Goal: Task Accomplishment & Management: Manage account settings

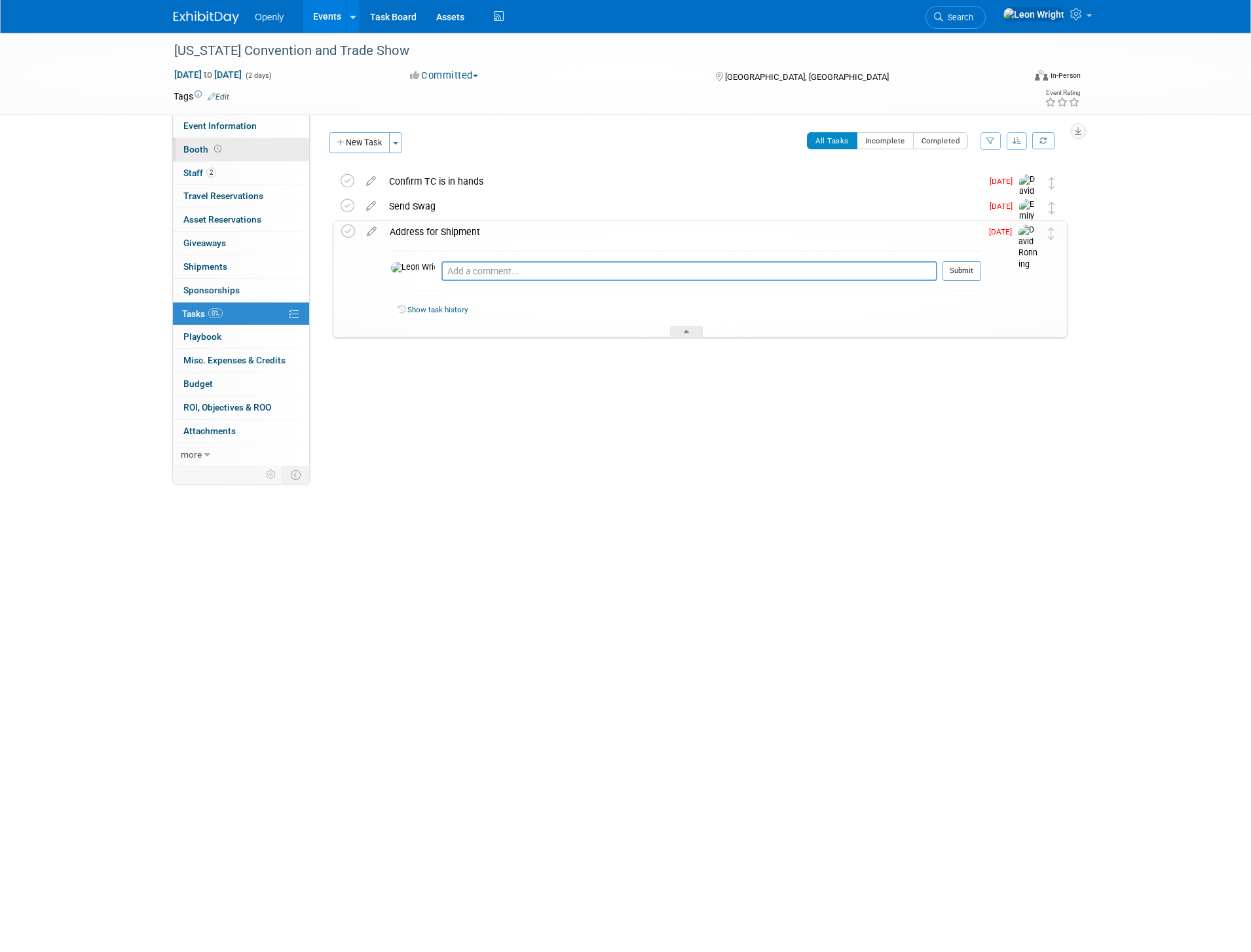
click at [233, 152] on link "Booth" at bounding box center [240, 149] width 136 height 23
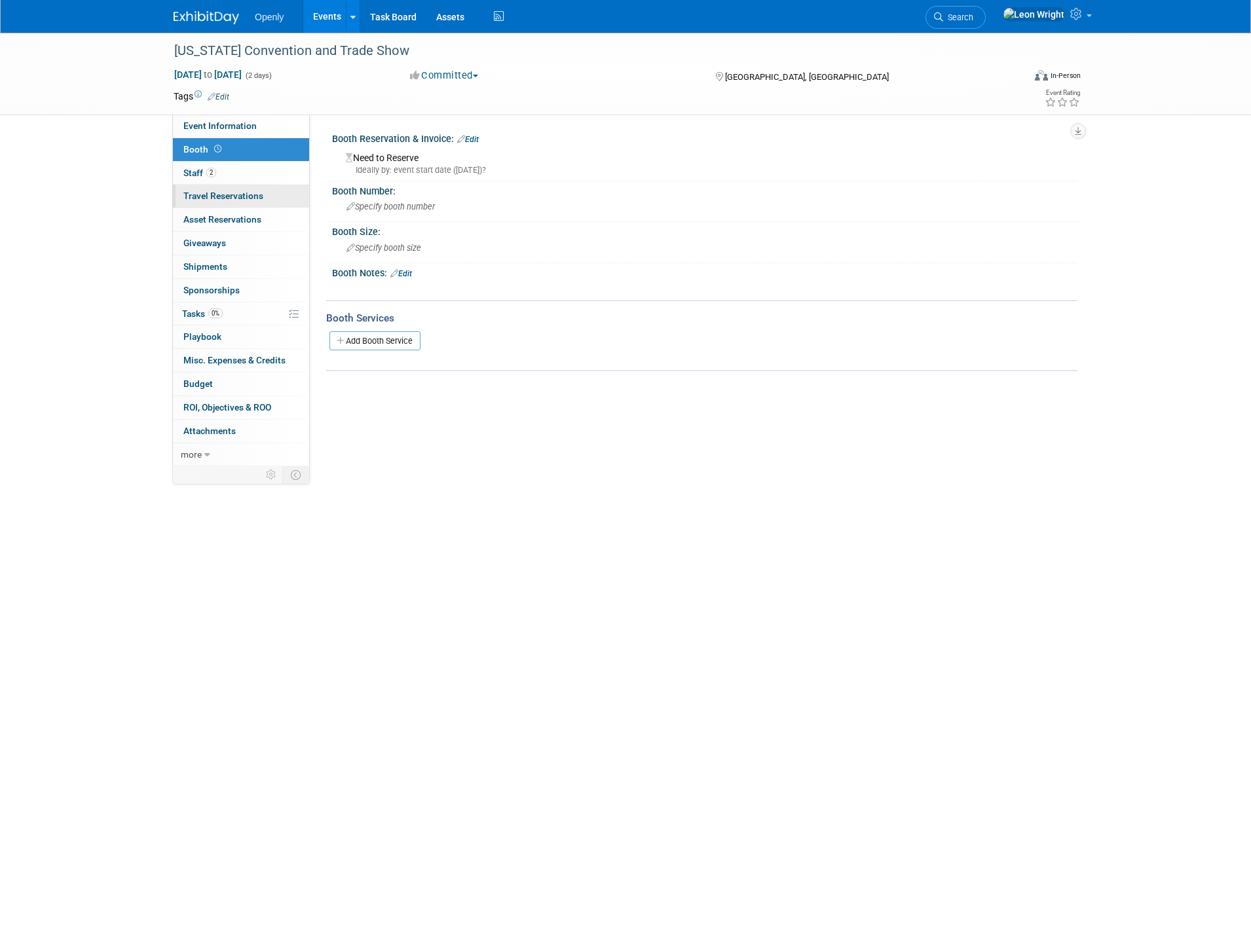
click at [255, 195] on span "Travel Reservations 0" at bounding box center [223, 196] width 80 height 10
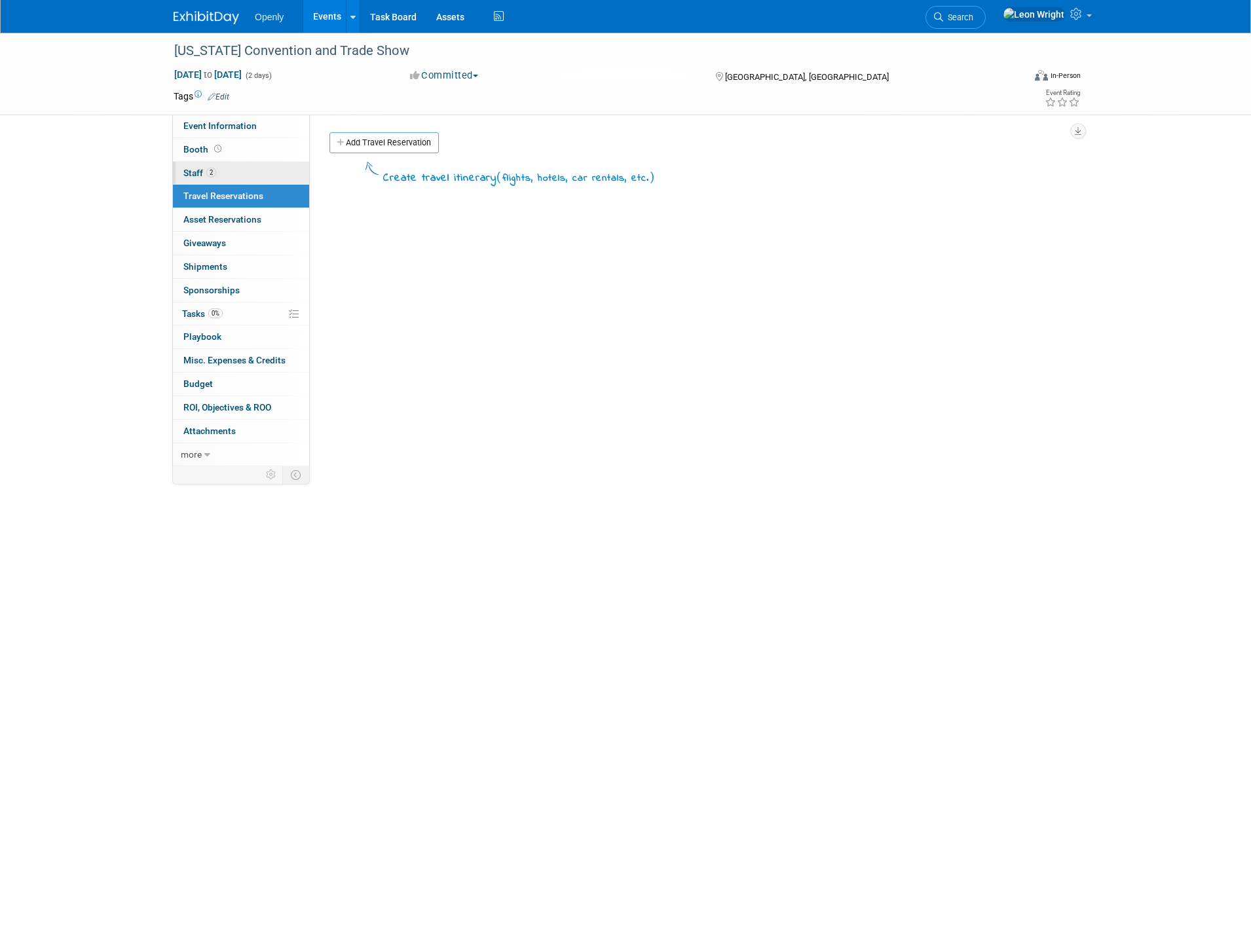
click at [250, 176] on link "2 Staff 2" at bounding box center [240, 173] width 136 height 23
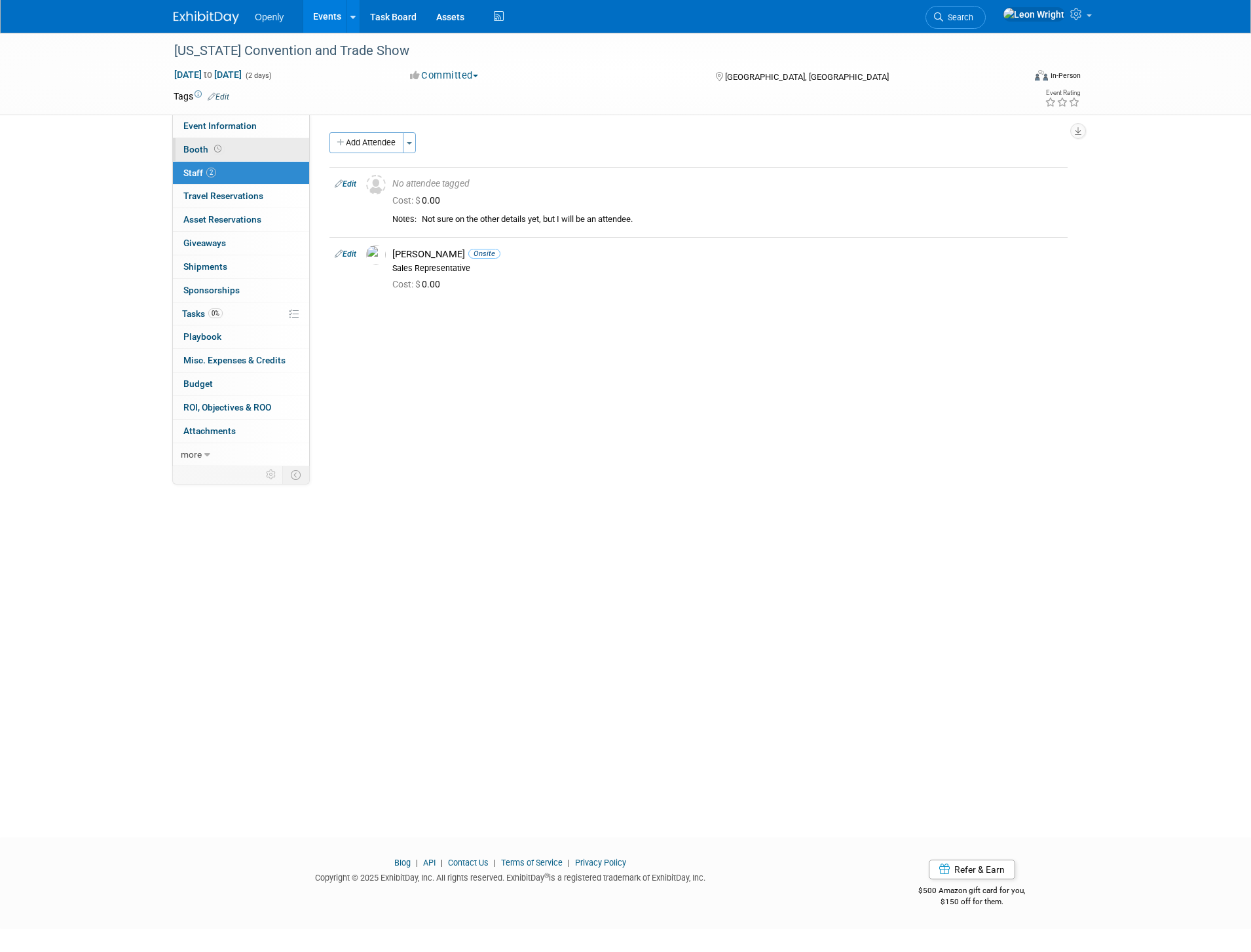
click at [240, 149] on link "Booth" at bounding box center [240, 149] width 136 height 23
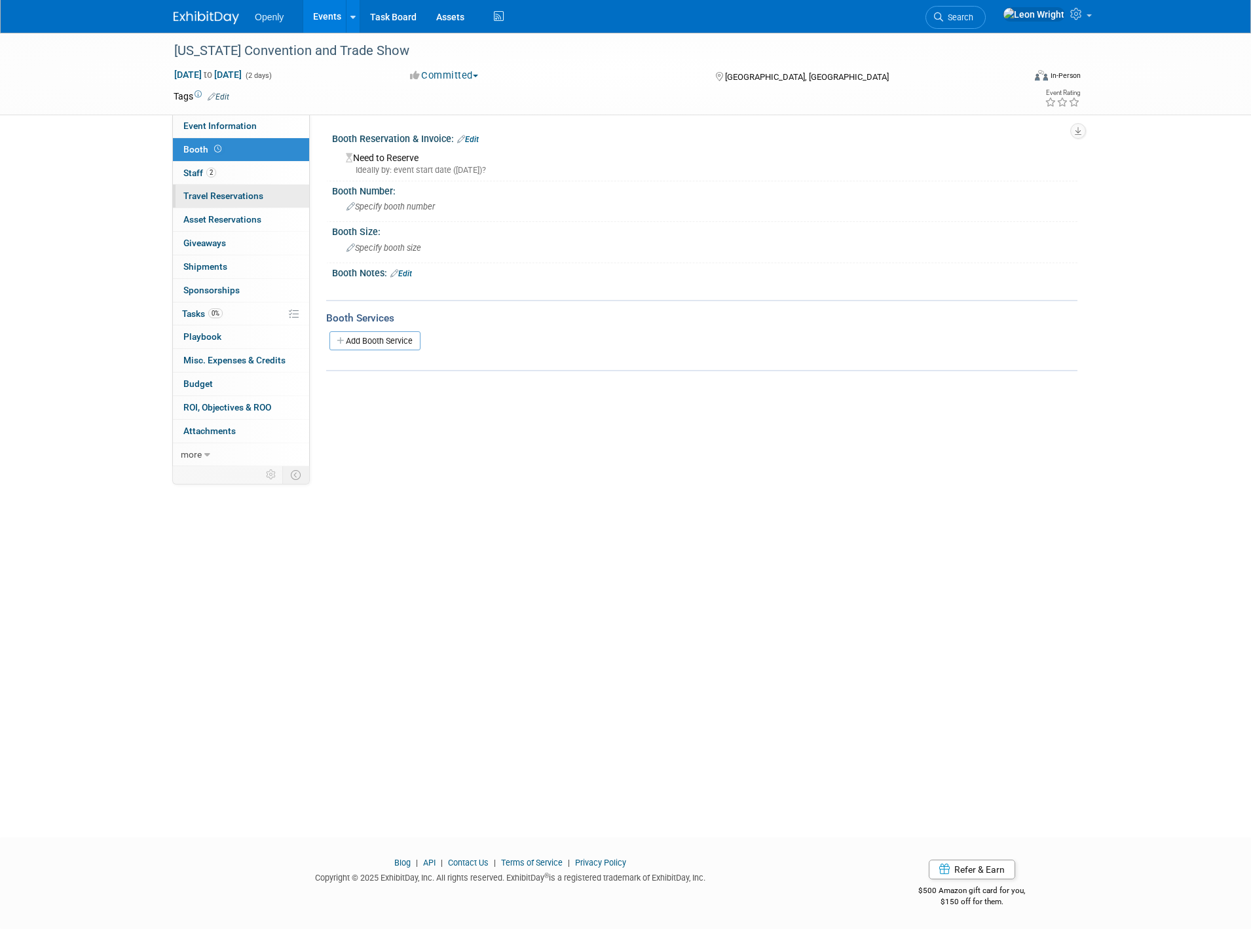
click at [215, 191] on span "Travel Reservations 0" at bounding box center [223, 196] width 80 height 10
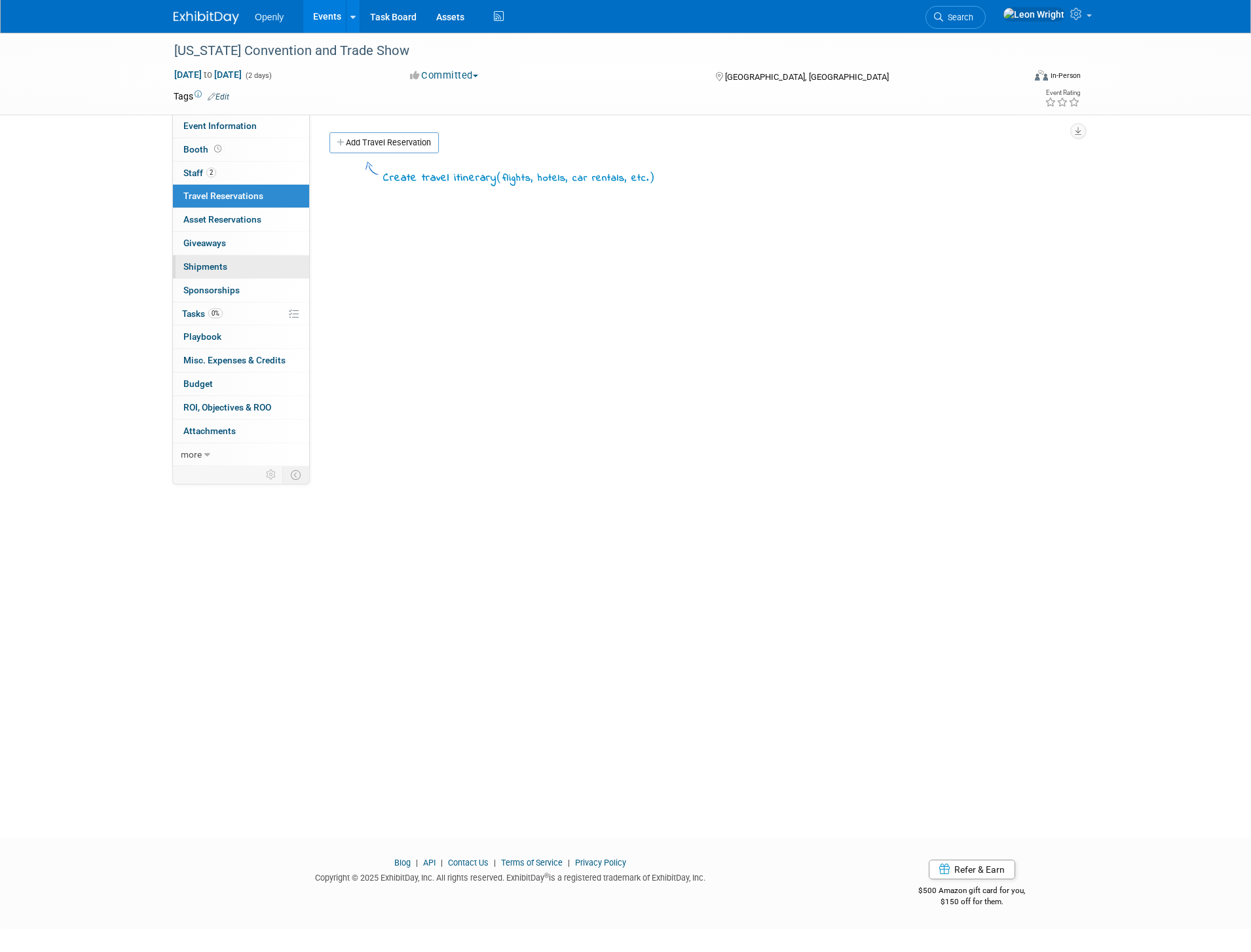
click at [218, 265] on span "Shipments 0" at bounding box center [205, 266] width 44 height 10
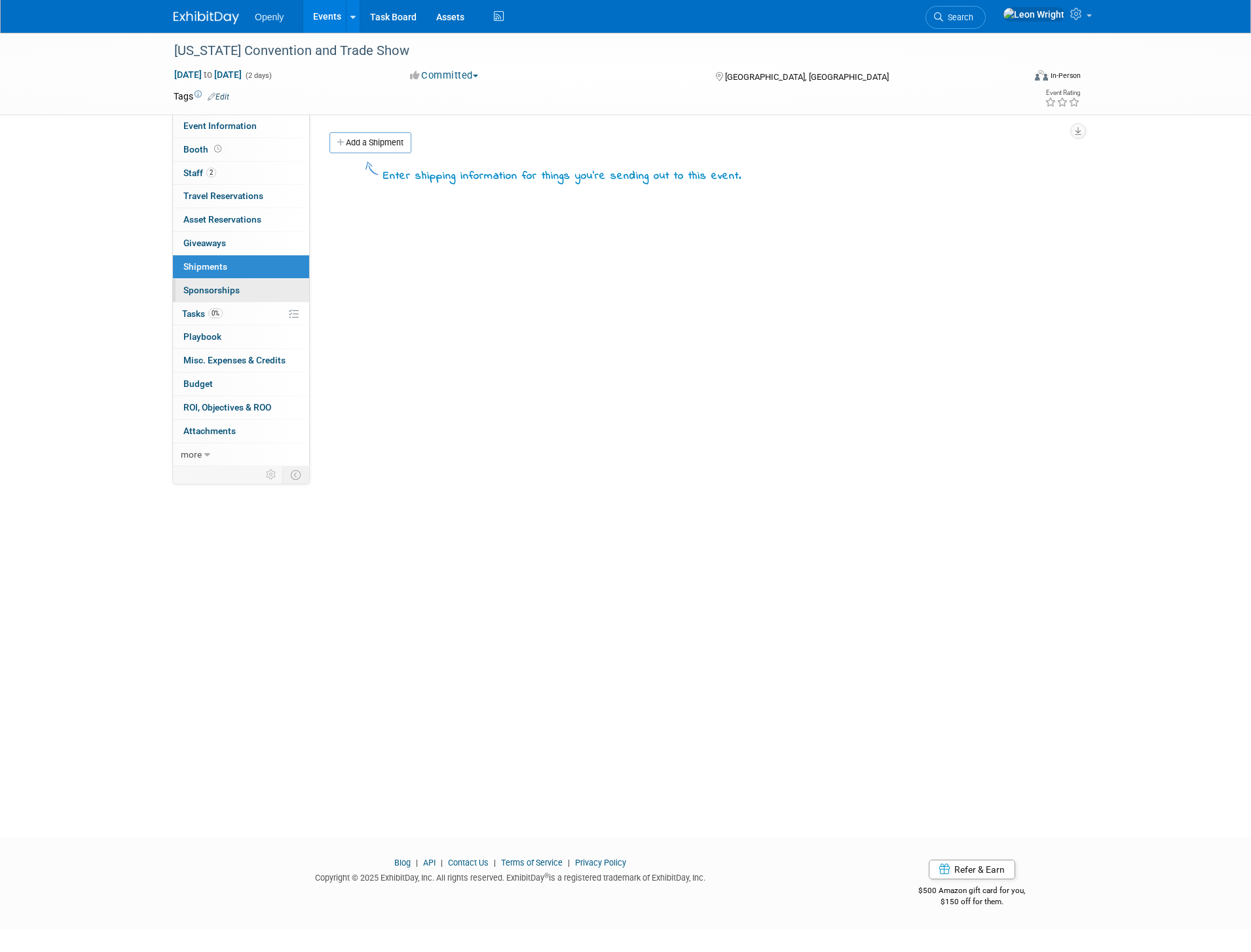
click at [215, 293] on span "Sponsorships 0" at bounding box center [211, 290] width 57 height 10
click at [213, 269] on span "Shipments 0" at bounding box center [205, 266] width 44 height 10
click at [237, 218] on span "Asset Reservations 0" at bounding box center [222, 219] width 78 height 10
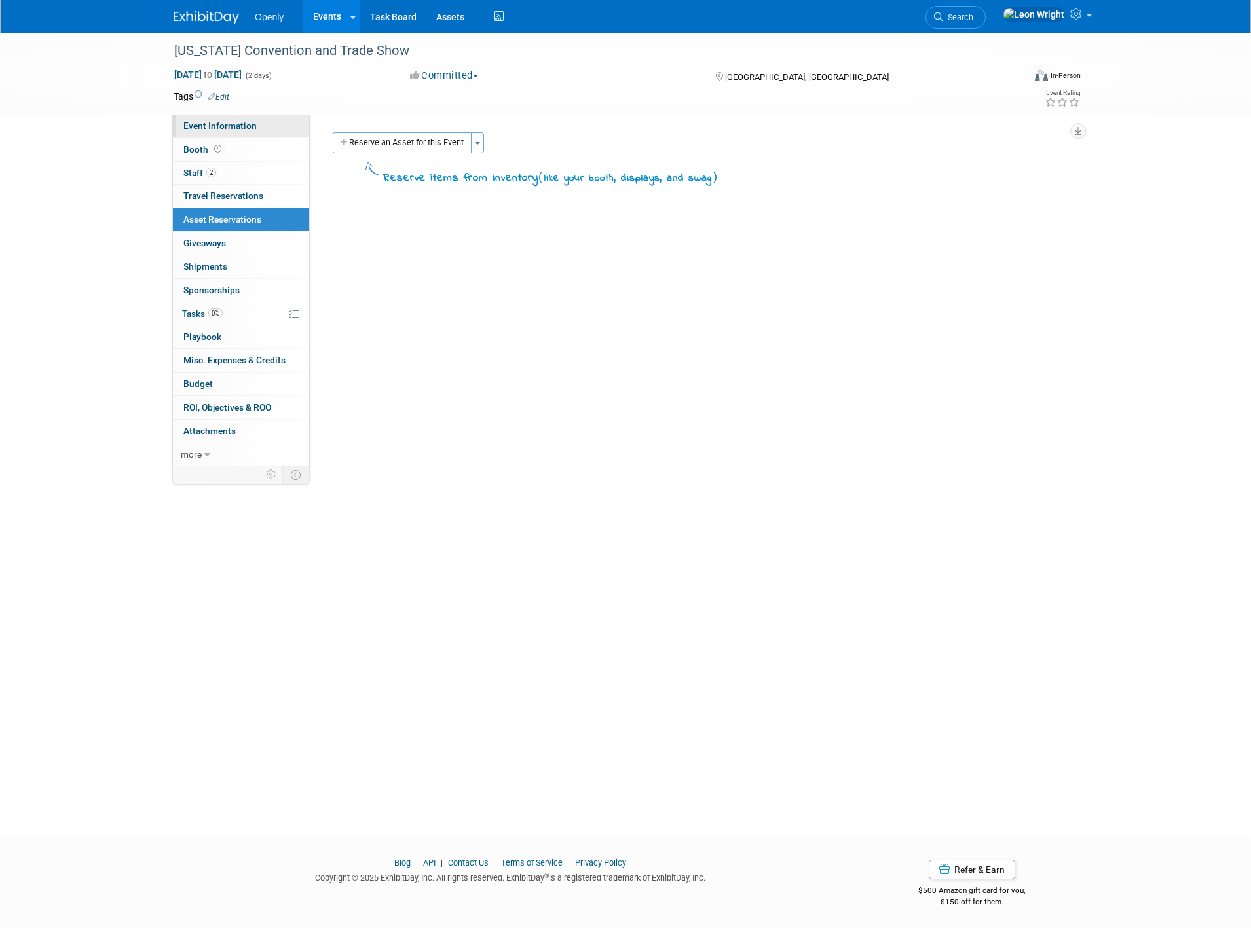
click at [230, 126] on span "Event Information" at bounding box center [219, 125] width 73 height 10
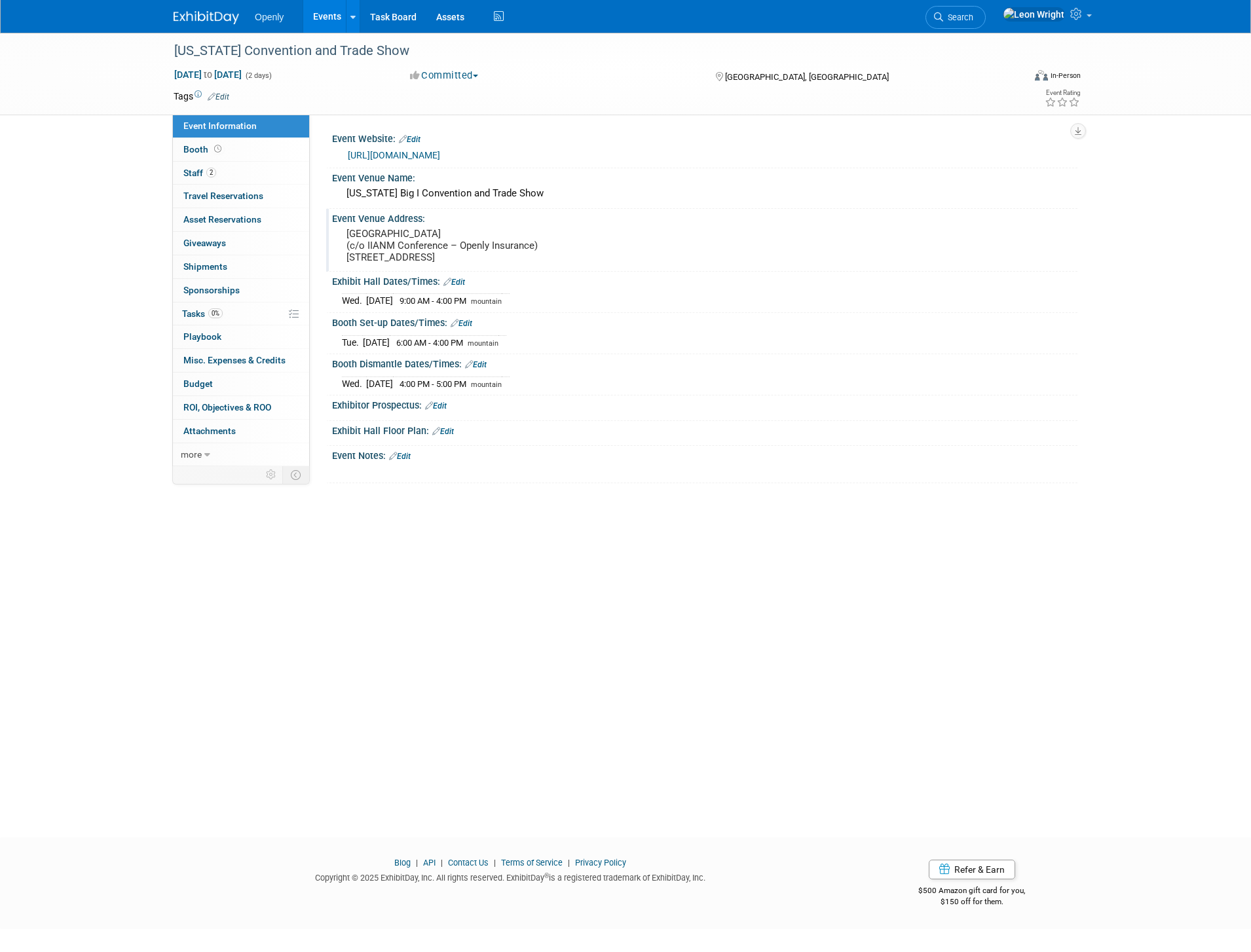
drag, startPoint x: 460, startPoint y: 268, endPoint x: 344, endPoint y: 236, distance: 120.3
click at [344, 236] on div "[GEOGRAPHIC_DATA] (c/o IIANM Conference – Openly Insurance) [STREET_ADDRESS]" at bounding box center [487, 245] width 291 height 42
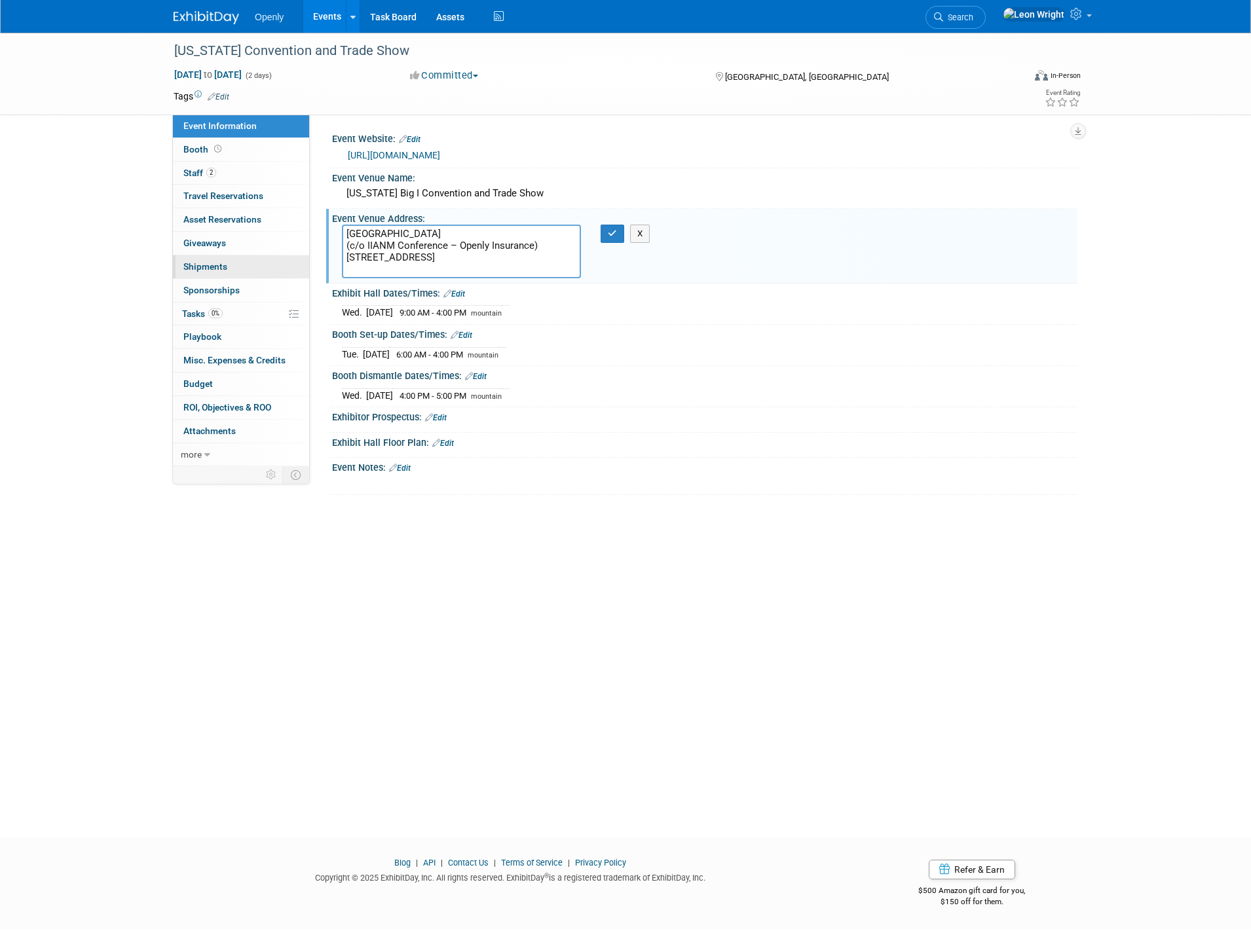
click at [223, 262] on span "Shipments 0" at bounding box center [205, 266] width 44 height 10
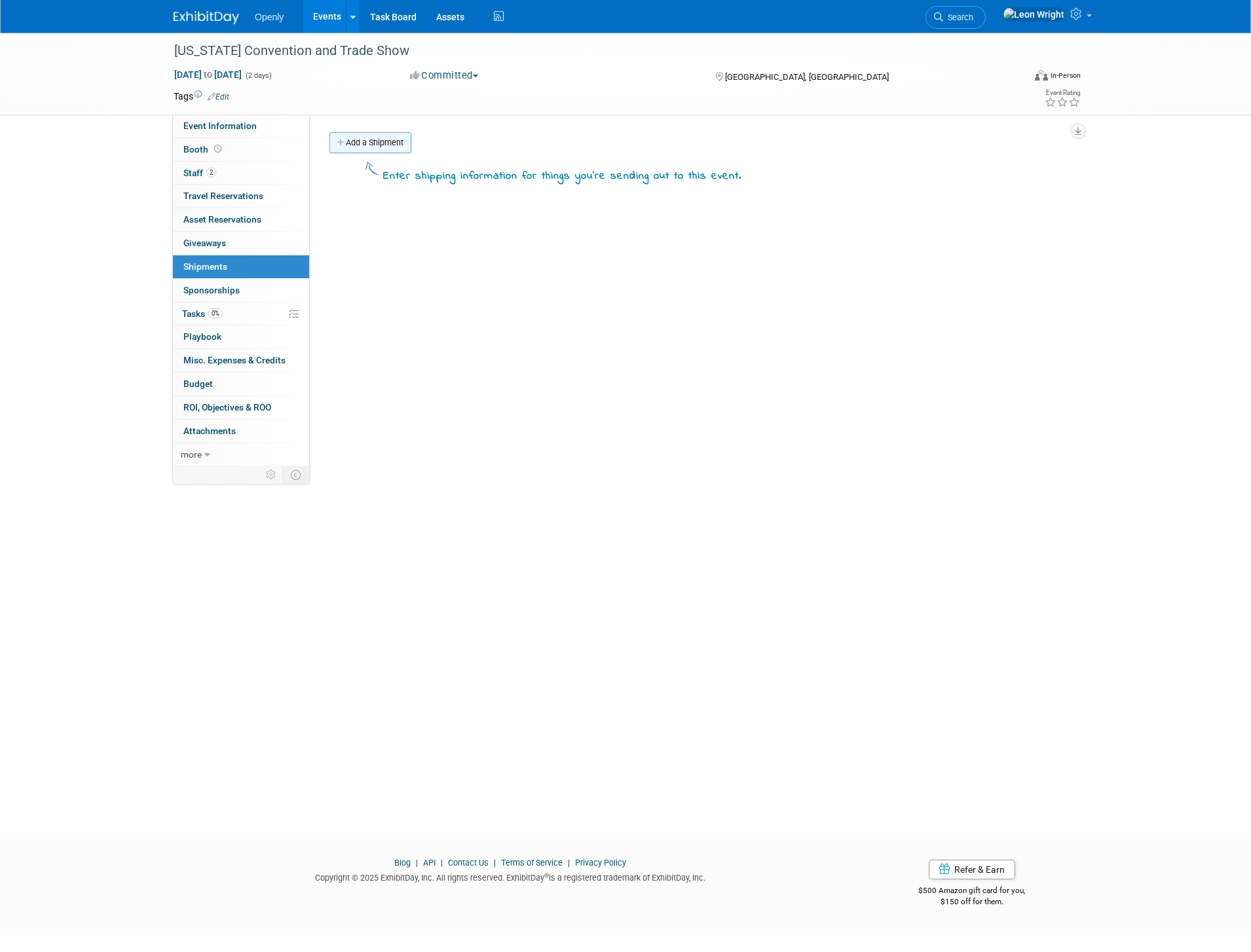
click at [381, 148] on link "Add a Shipment" at bounding box center [370, 142] width 82 height 21
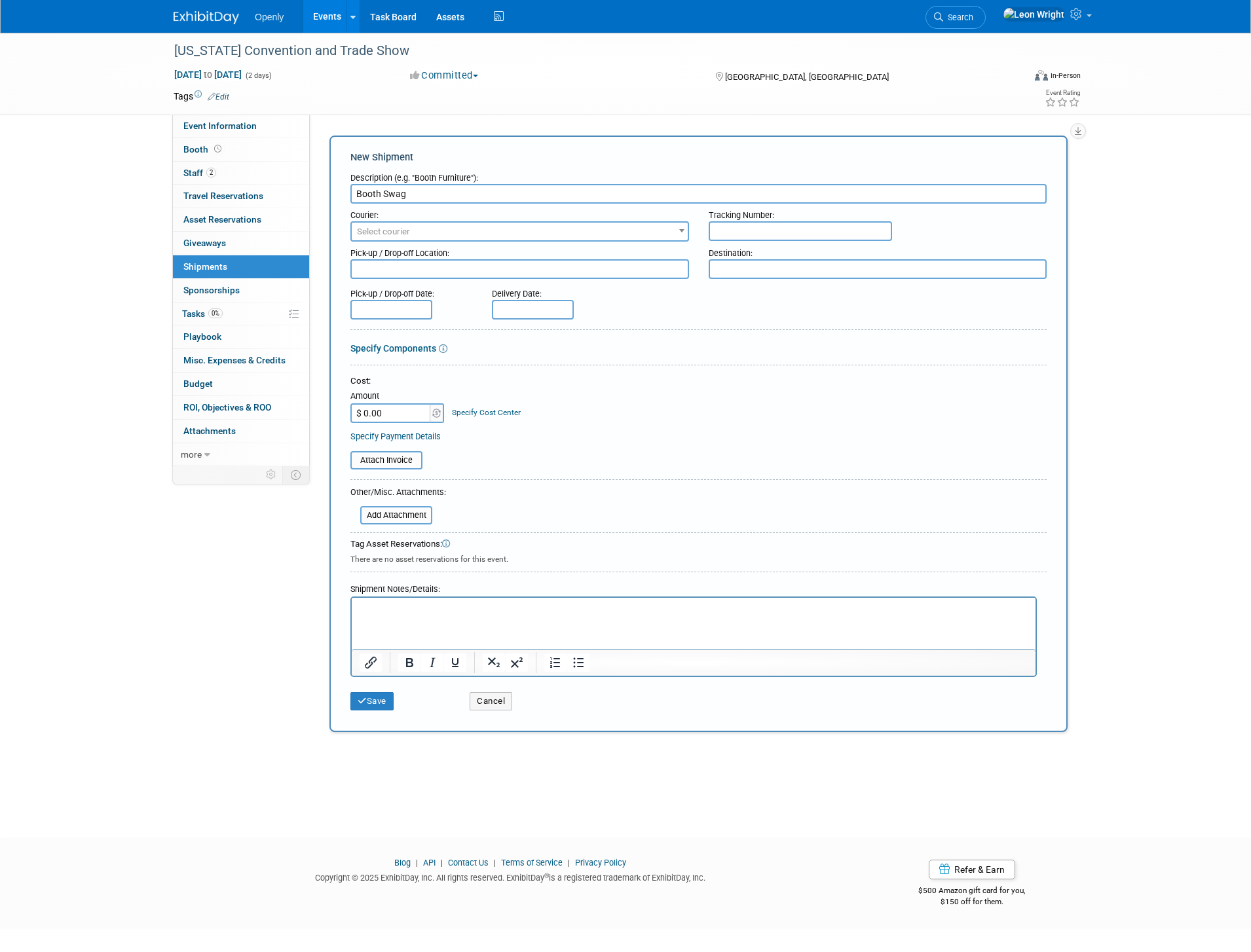
type input "Booth Swag"
click at [397, 611] on p "Rich Text Area. Press ALT-0 for help." at bounding box center [694, 610] width 669 height 13
paste body "Rich Text Area. Press ALT-0 for help."
click at [244, 130] on span "Event Information" at bounding box center [219, 125] width 73 height 10
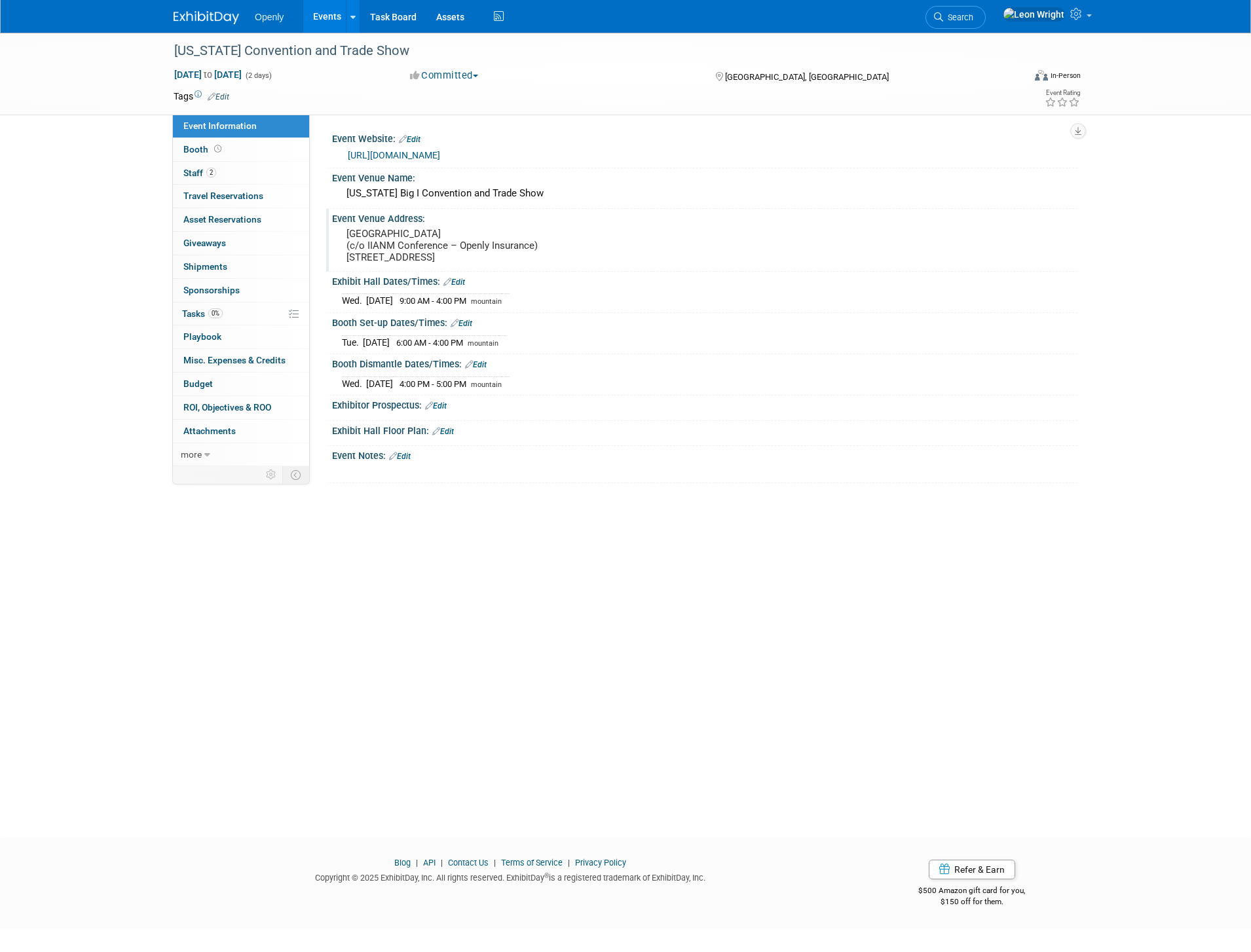
drag, startPoint x: 466, startPoint y: 268, endPoint x: 344, endPoint y: 233, distance: 126.9
click at [344, 233] on div "[GEOGRAPHIC_DATA] (c/o IIANM Conference – Openly Insurance) [STREET_ADDRESS]" at bounding box center [487, 245] width 291 height 42
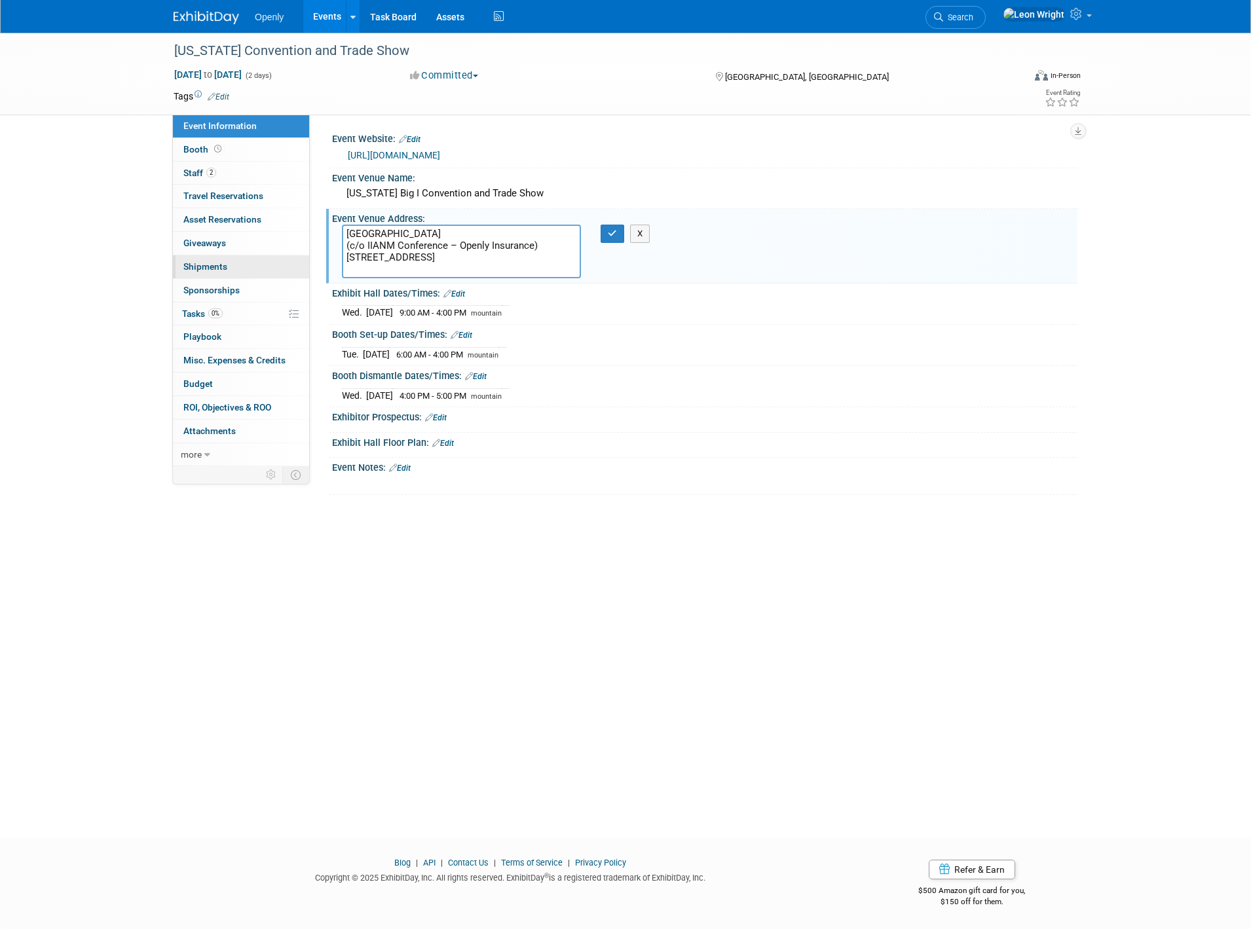
click at [228, 264] on link "0 Shipments 0" at bounding box center [240, 266] width 136 height 23
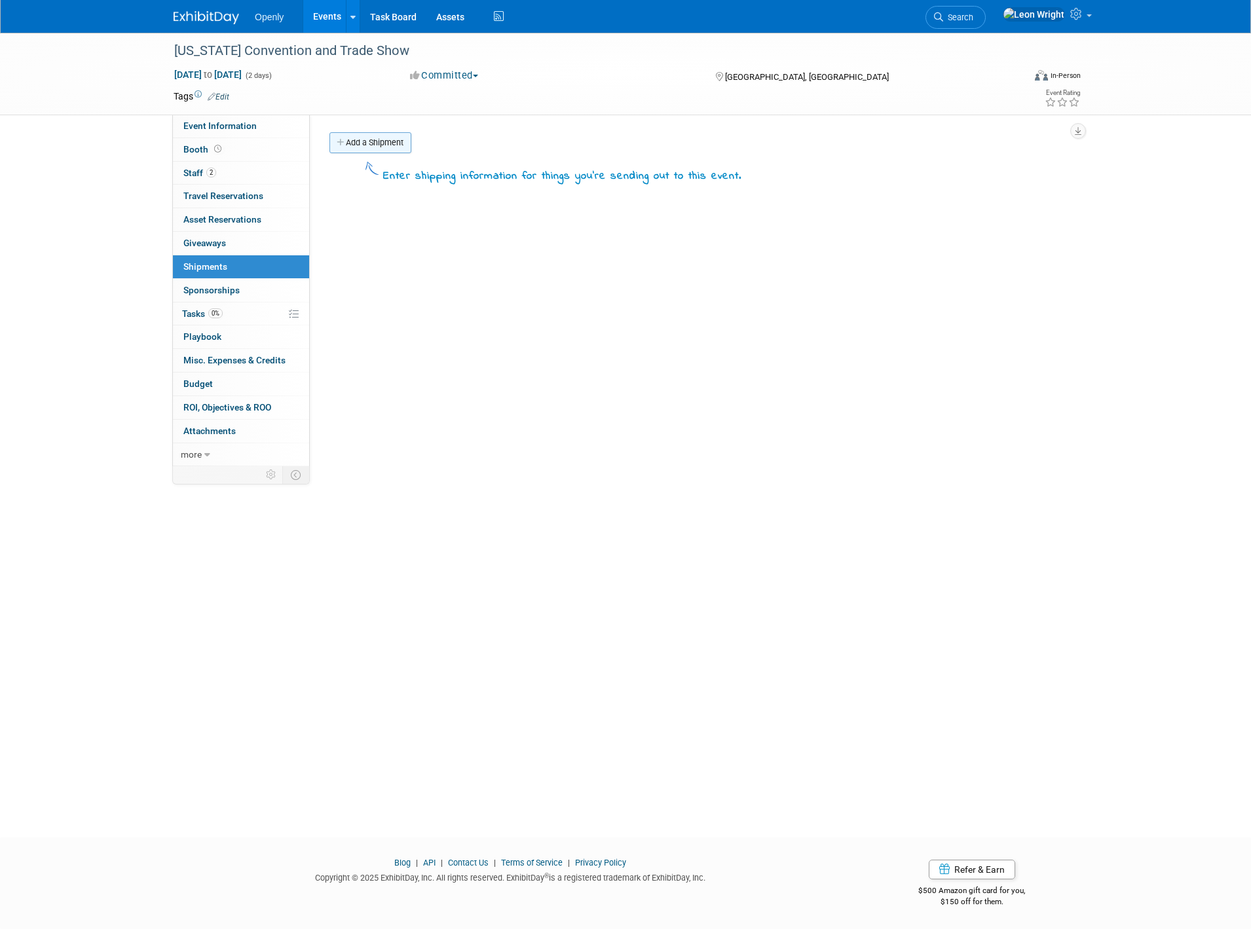
click at [377, 144] on link "Add a Shipment" at bounding box center [370, 142] width 82 height 21
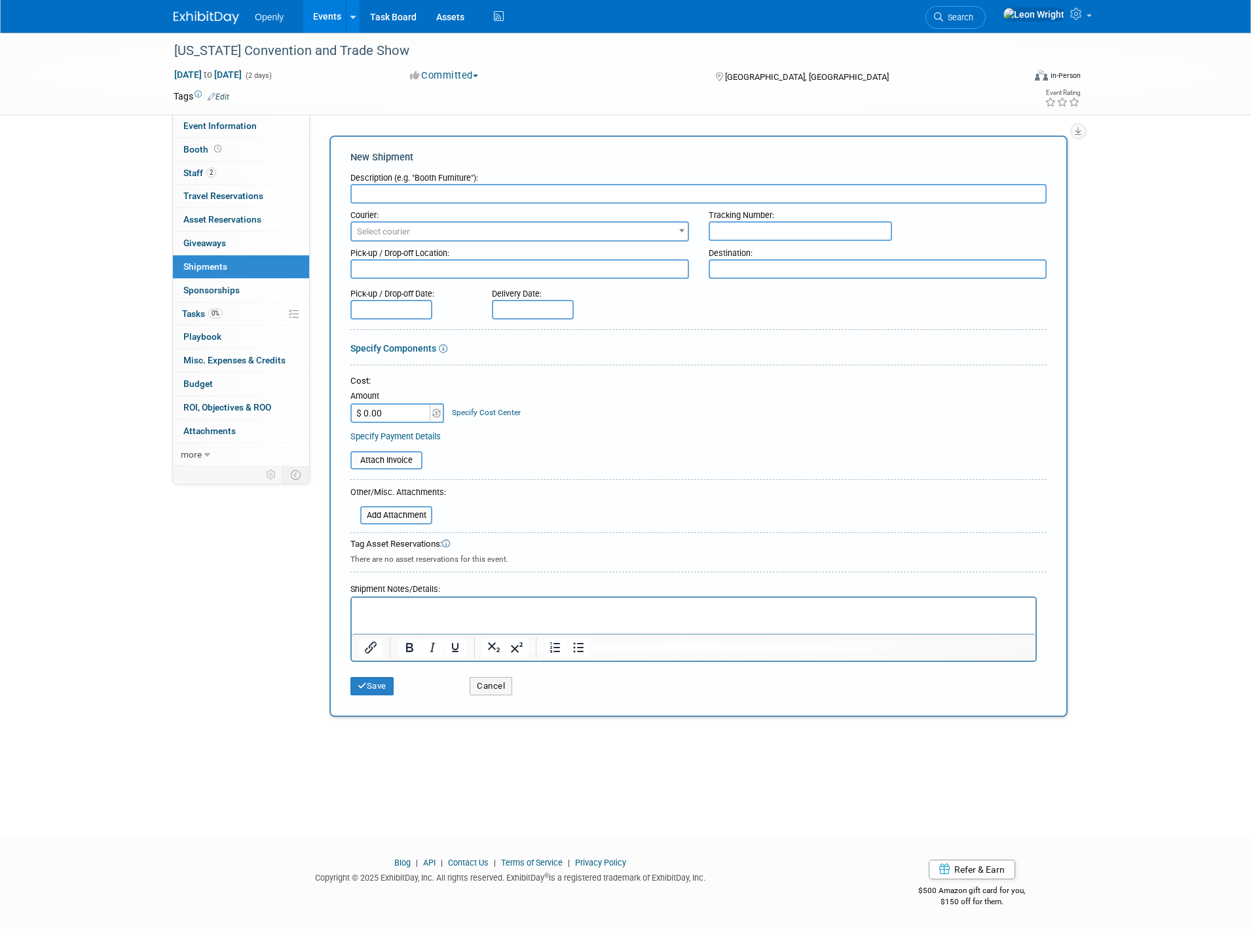
click at [419, 615] on p "Rich Text Area. Press ALT-0 for help." at bounding box center [694, 610] width 669 height 13
paste body "Rich Text Area. Press ALT-0 for help."
click at [229, 148] on link "Booth" at bounding box center [240, 149] width 136 height 23
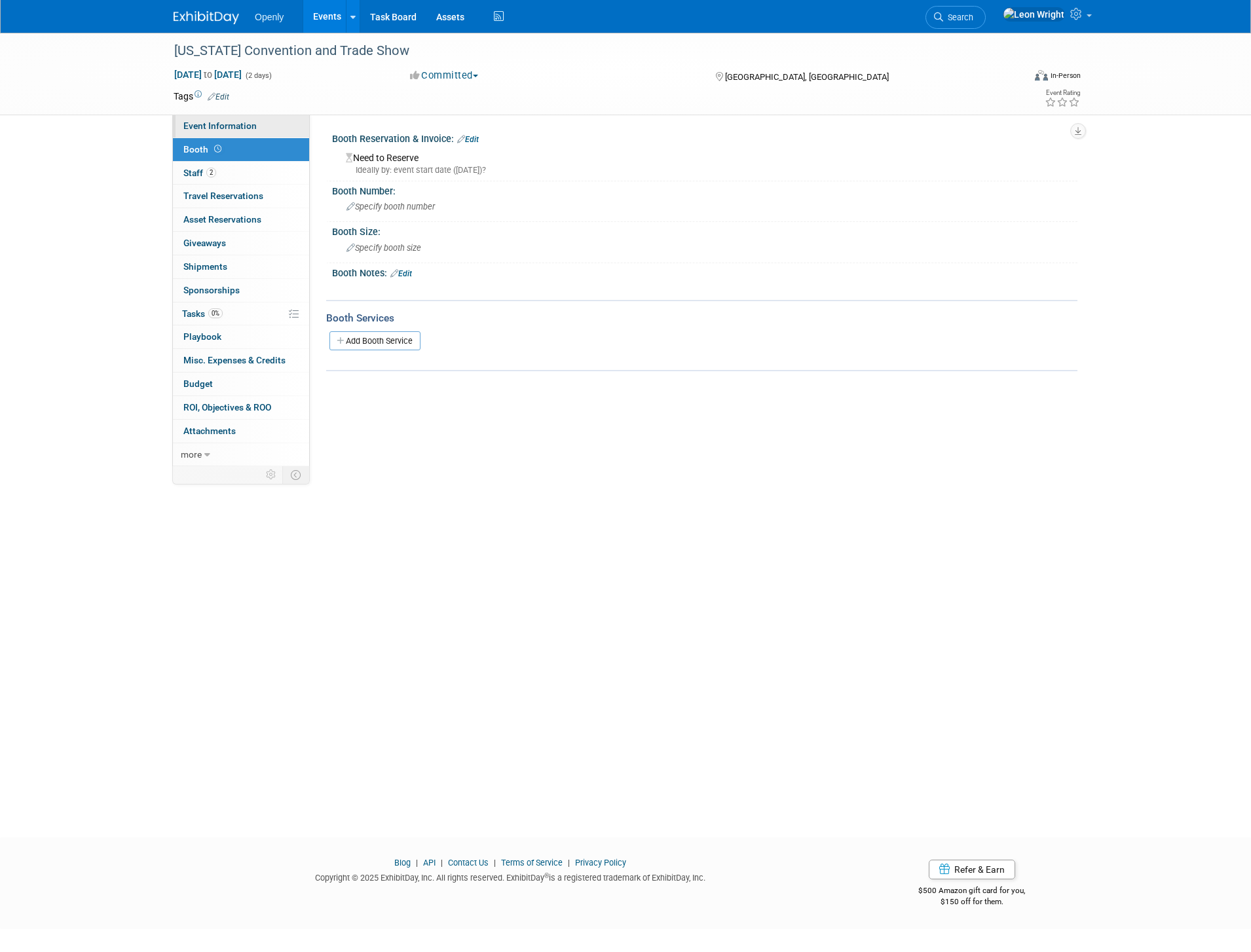
click at [248, 126] on span "Event Information" at bounding box center [219, 125] width 73 height 10
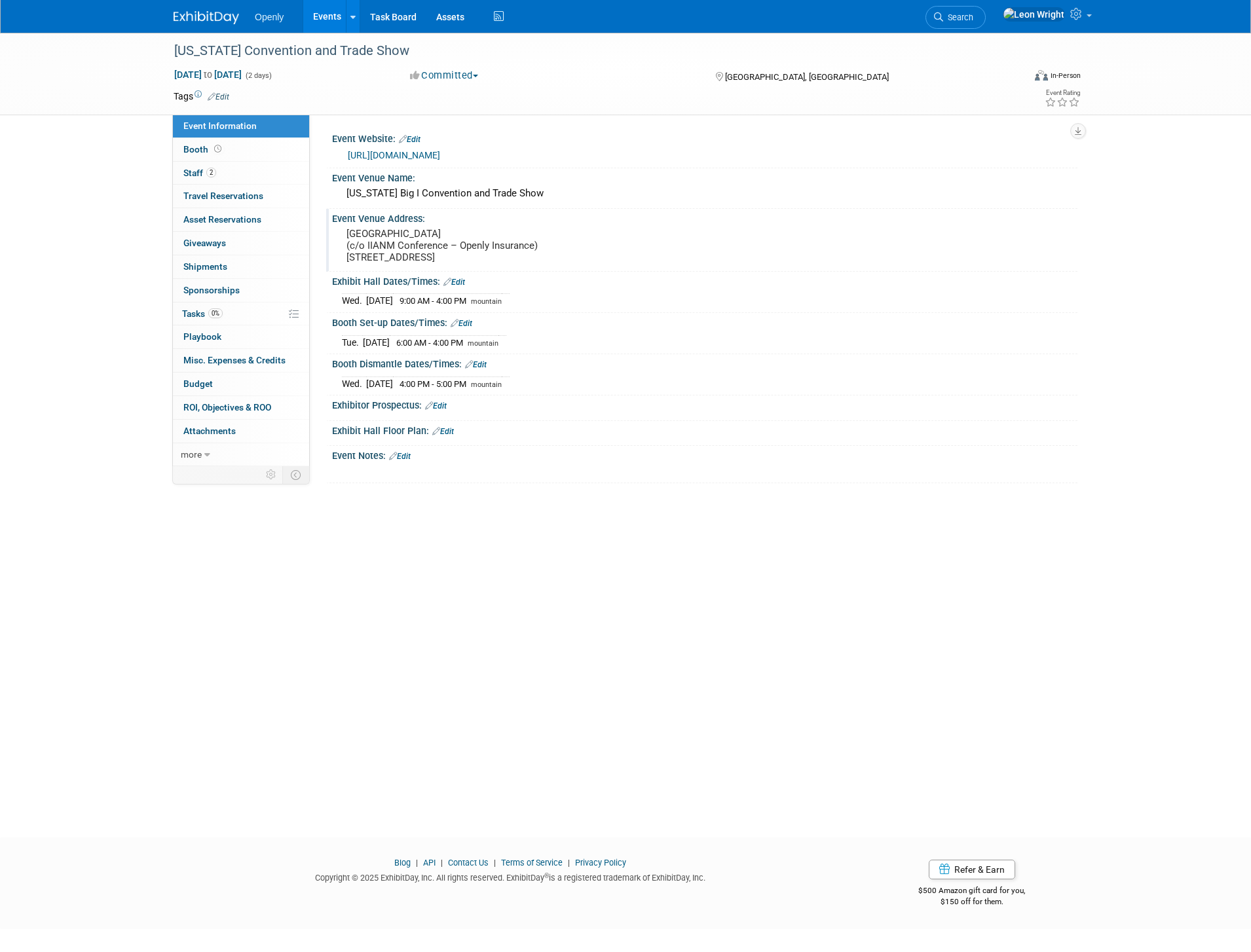
drag, startPoint x: 462, startPoint y: 269, endPoint x: 340, endPoint y: 233, distance: 127.2
click at [340, 233] on div "[GEOGRAPHIC_DATA] (c/o IIANM Conference – Openly Insurance) [STREET_ADDRESS]" at bounding box center [487, 246] width 310 height 43
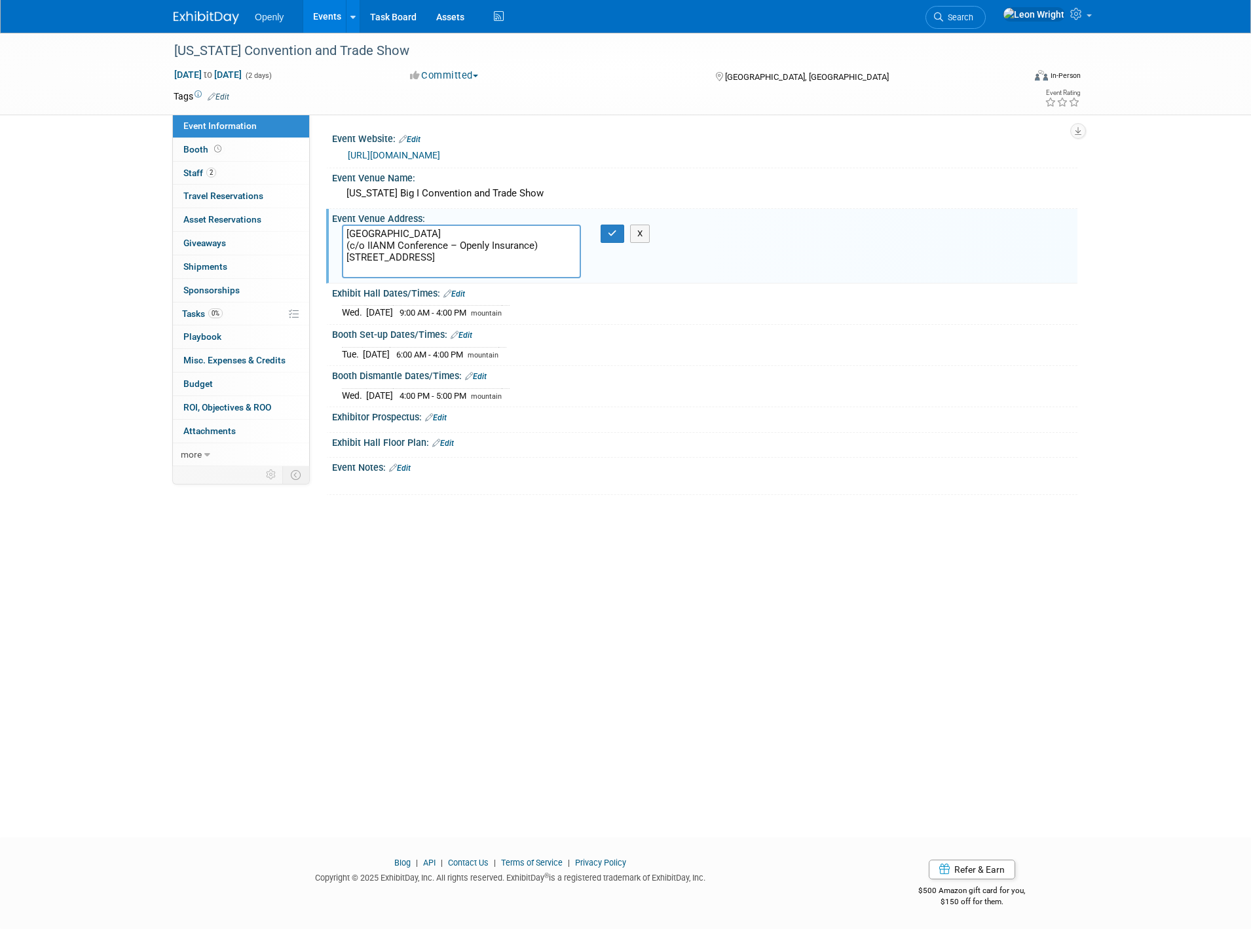
drag, startPoint x: 498, startPoint y: 268, endPoint x: 341, endPoint y: 234, distance: 160.6
click at [342, 234] on textarea "[GEOGRAPHIC_DATA] (c/o IIANM Conference – Openly Insurance) [STREET_ADDRESS]" at bounding box center [461, 251] width 239 height 53
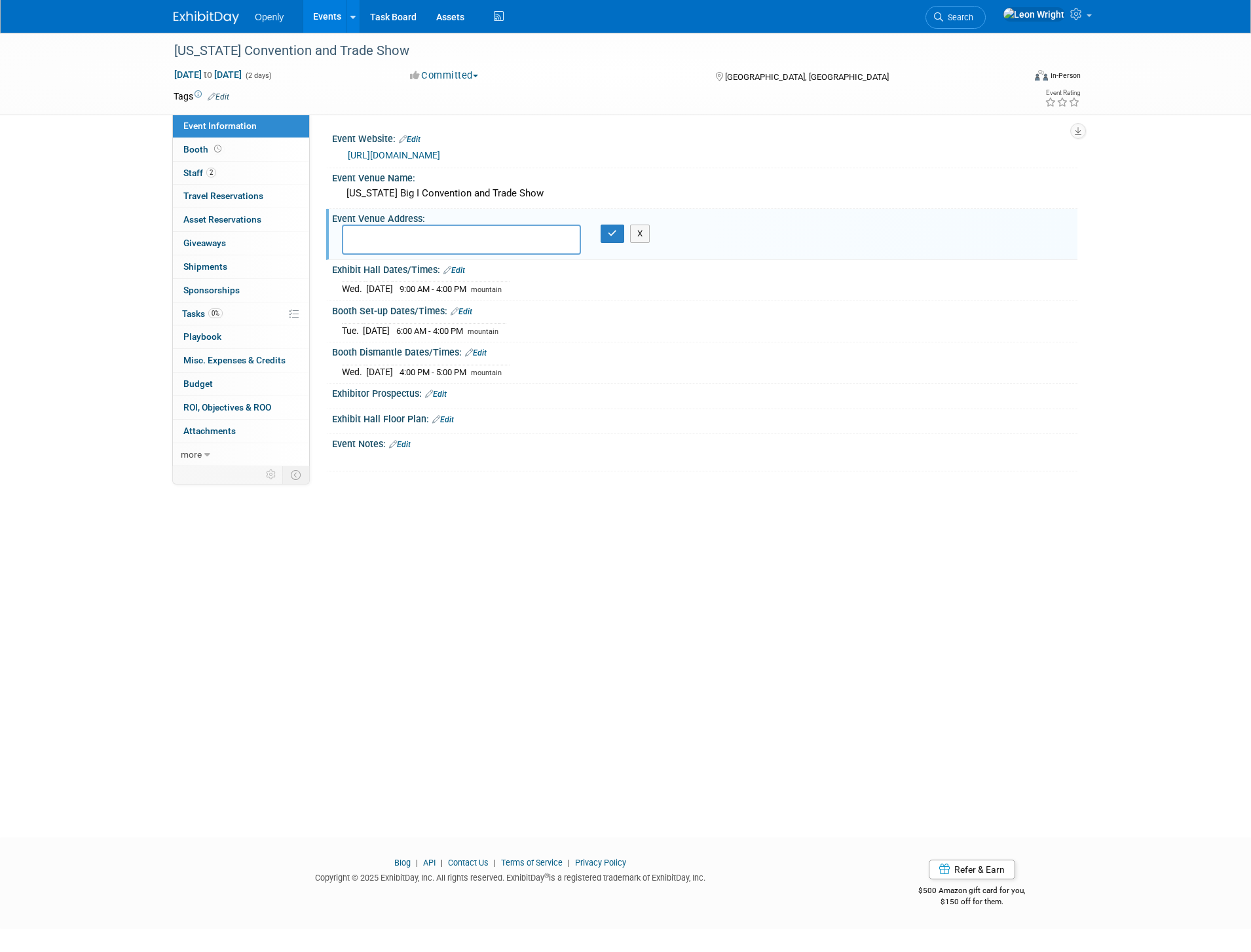
type textarea "[GEOGRAPHIC_DATA] (c/o IIANM Conference – Openly Insurance) [STREET_ADDRESS]"
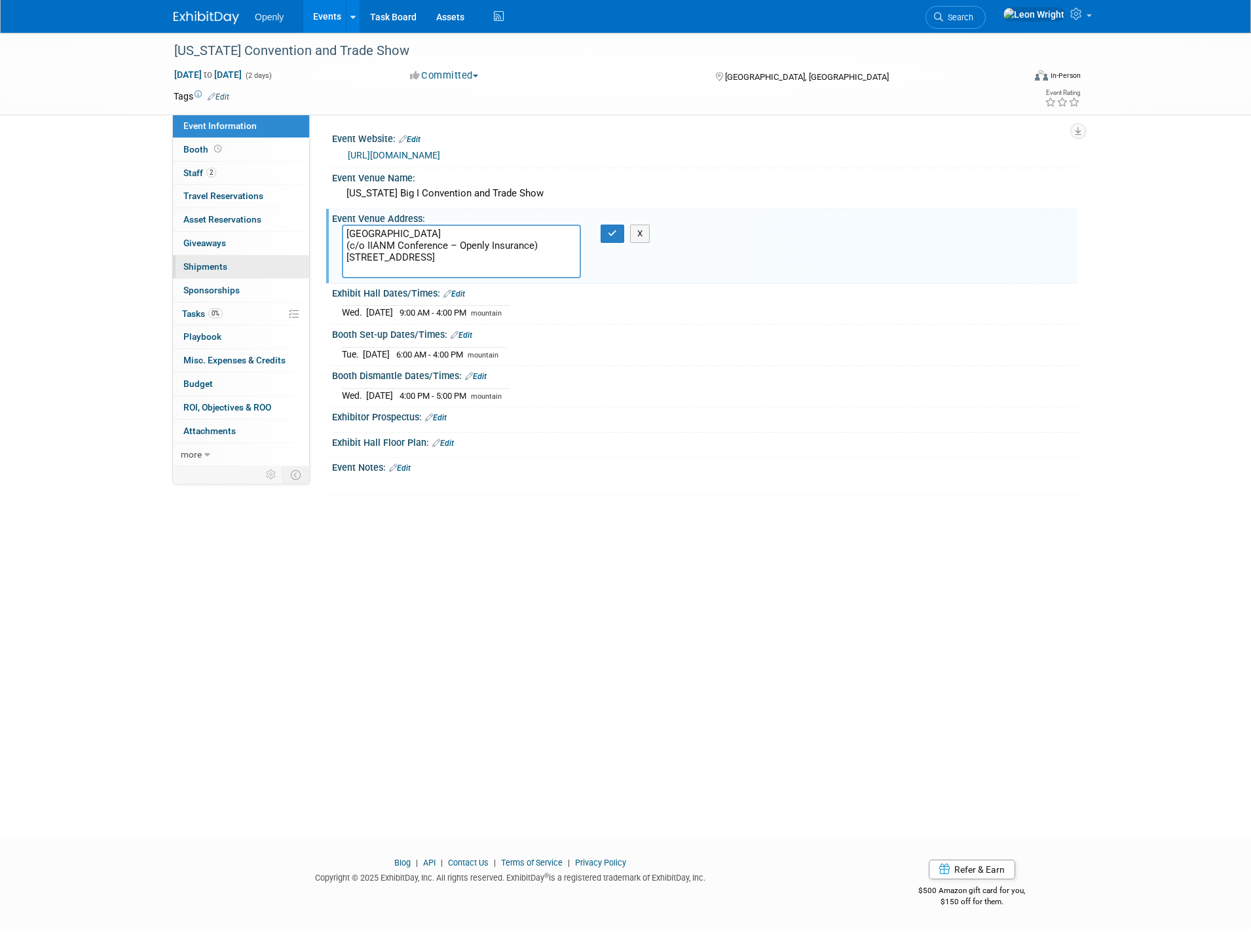
click at [229, 262] on link "0 Shipments 0" at bounding box center [240, 266] width 136 height 23
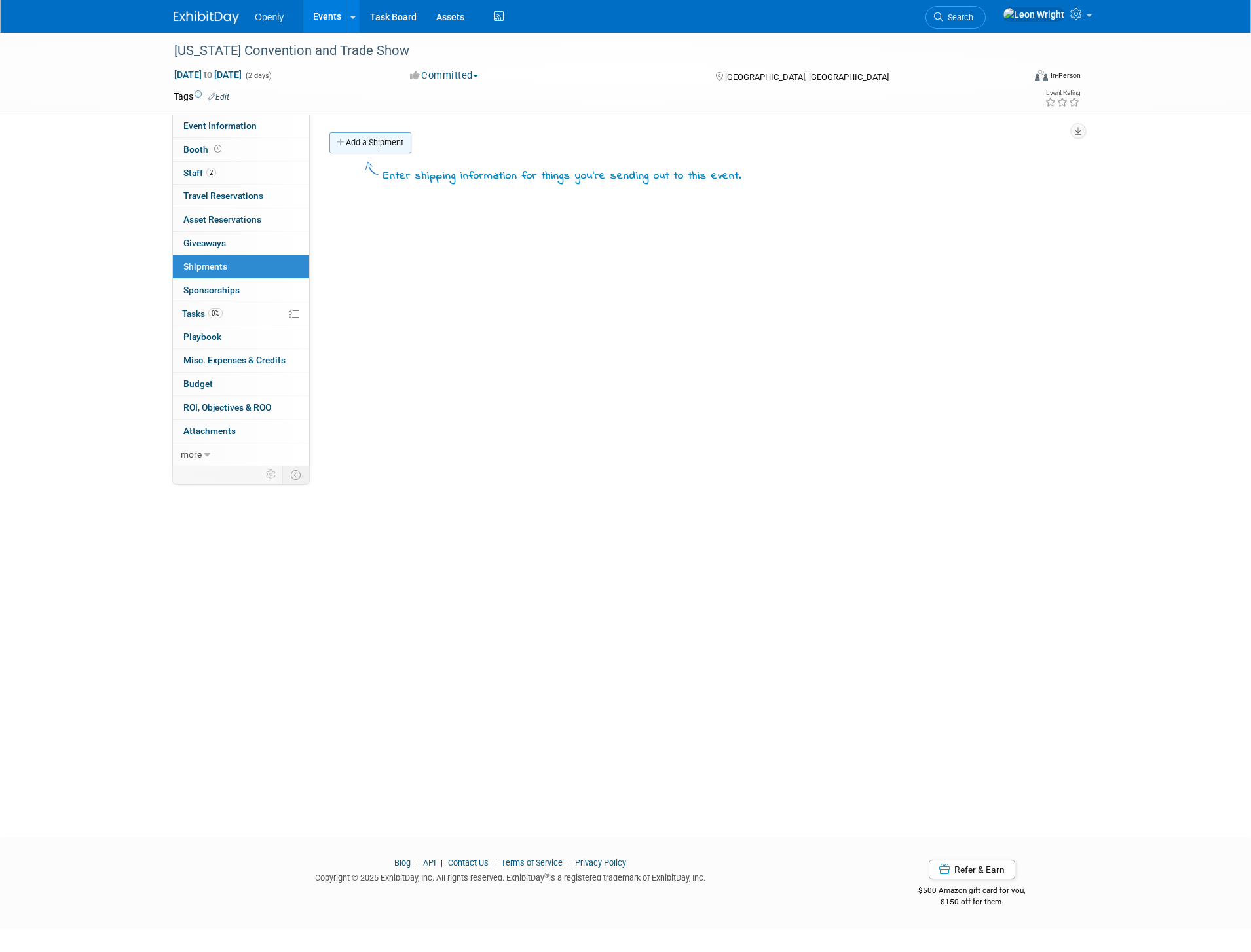
click at [379, 143] on link "Add a Shipment" at bounding box center [370, 142] width 82 height 21
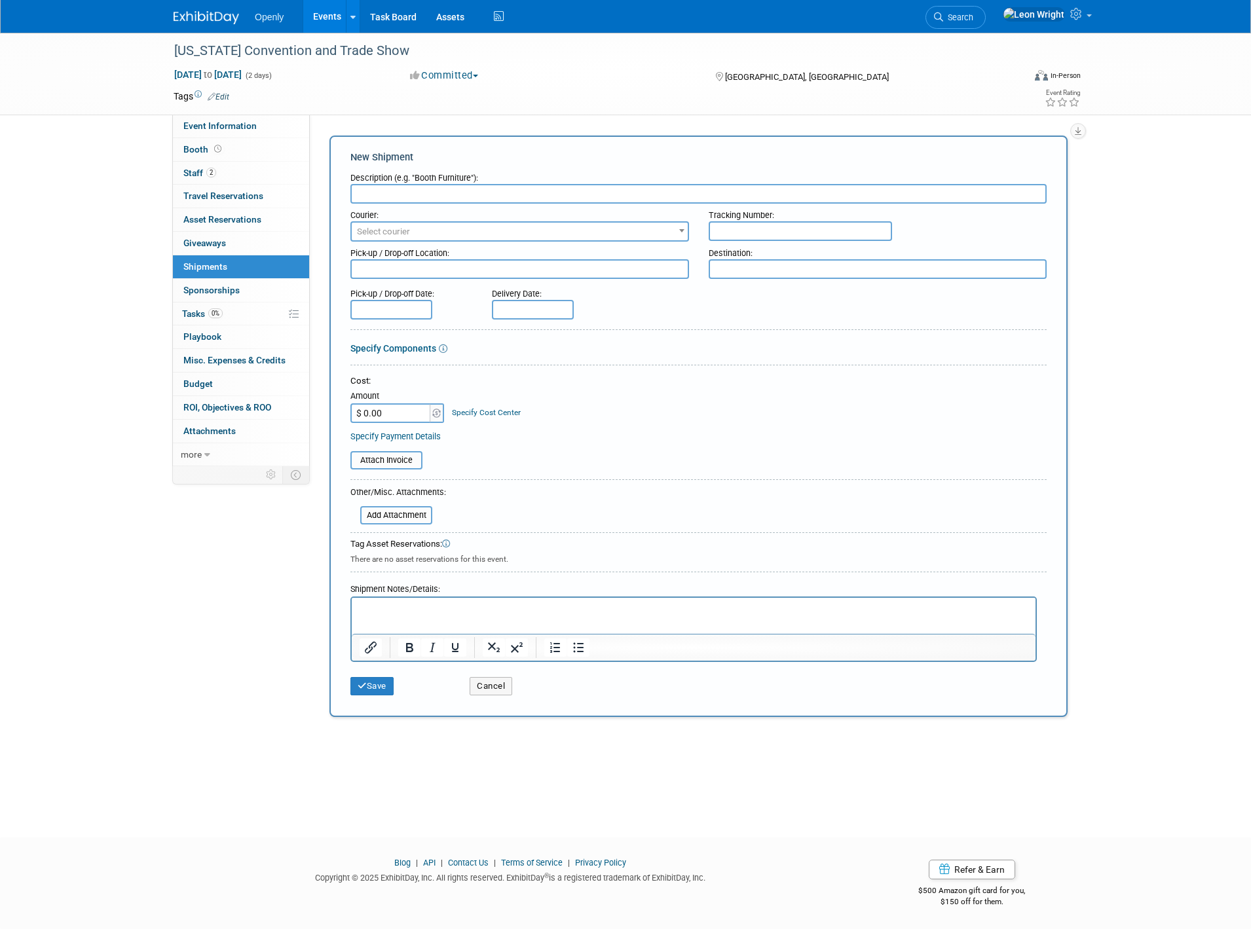
click at [417, 605] on p "Rich Text Area. Press ALT-0 for help." at bounding box center [694, 610] width 669 height 13
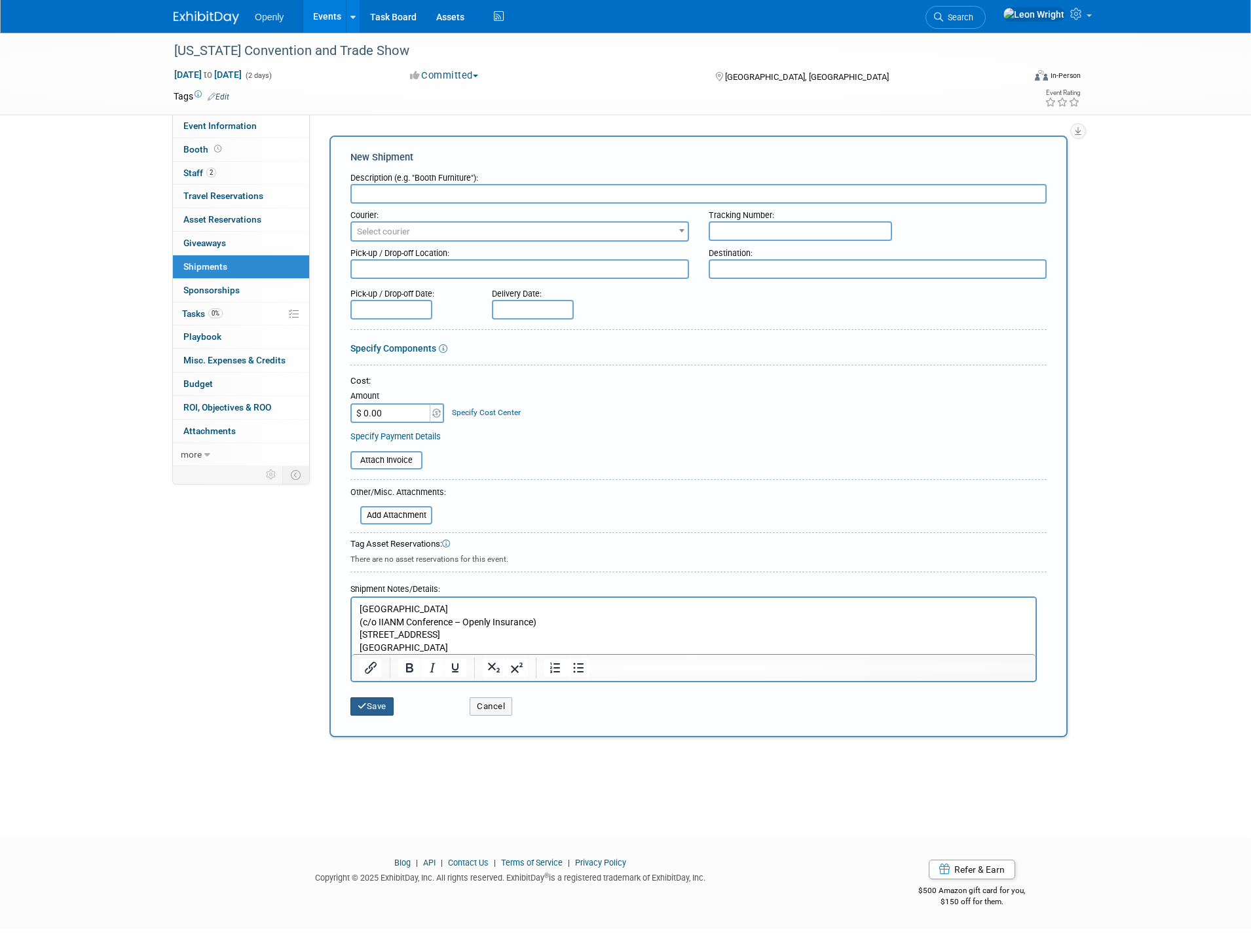
click at [380, 713] on button "Save" at bounding box center [372, 706] width 43 height 18
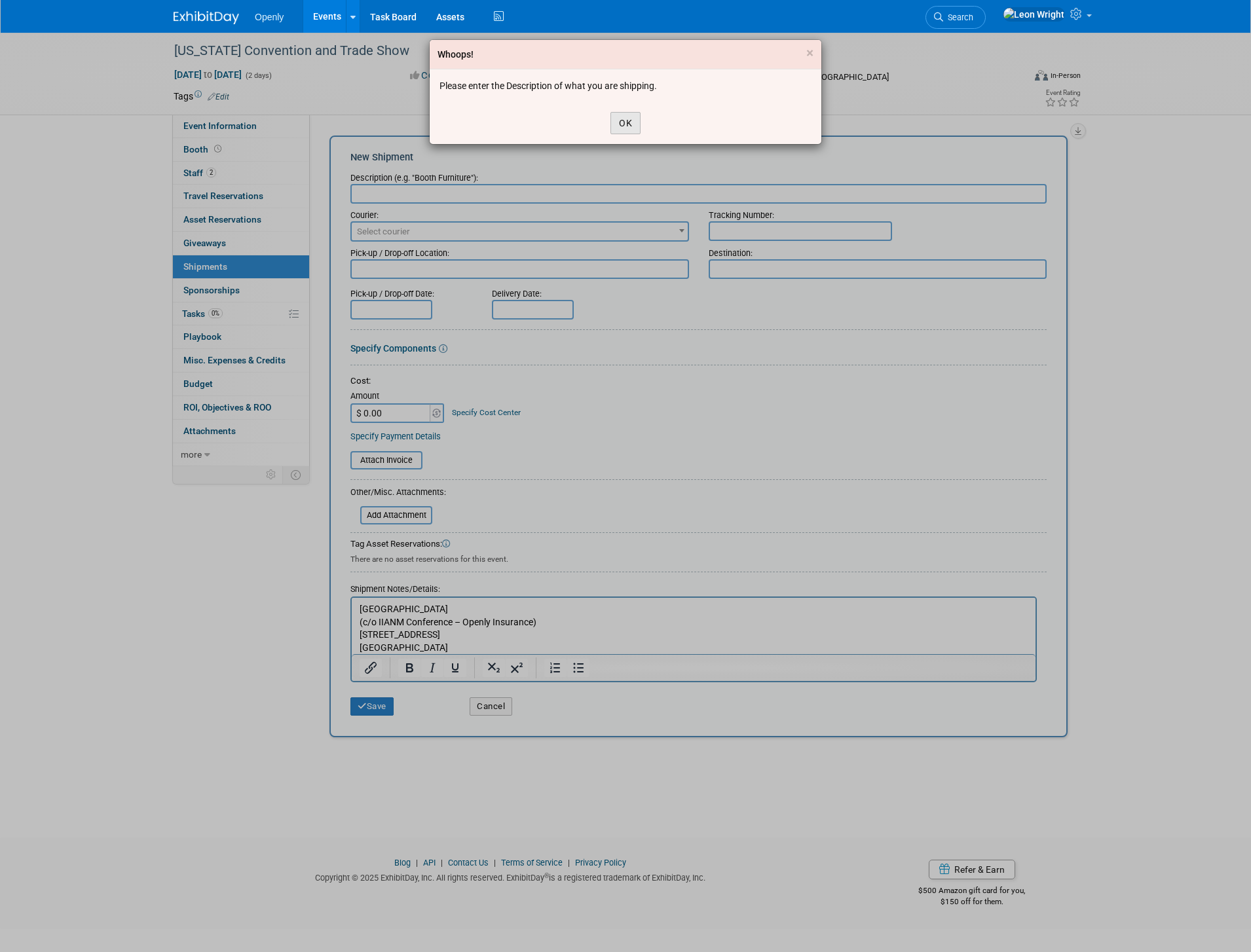
click at [626, 115] on button "OK" at bounding box center [626, 123] width 30 height 22
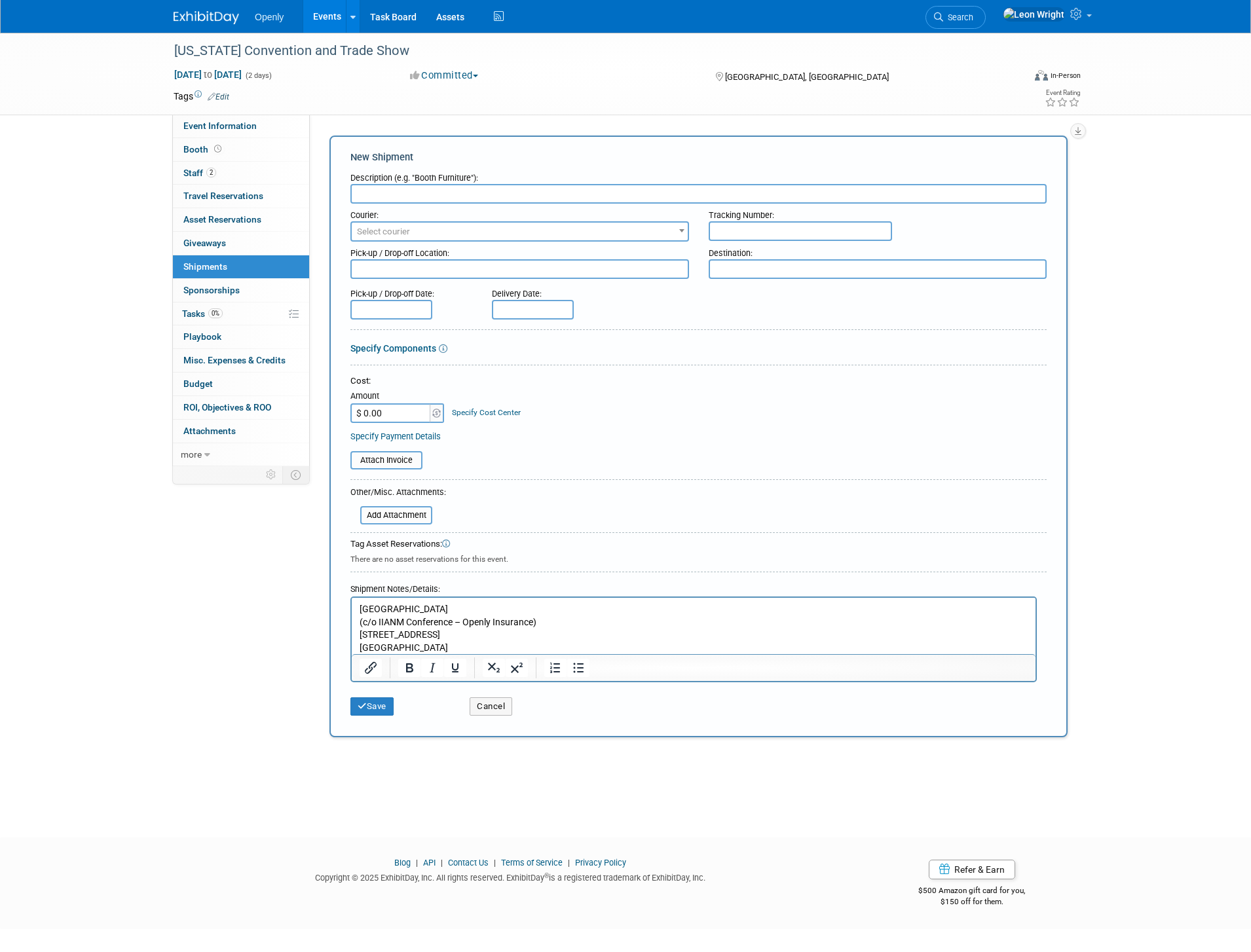
click at [570, 198] on input "text" at bounding box center [699, 193] width 696 height 20
type input "Booth Swag"
click at [380, 707] on button "Save" at bounding box center [372, 706] width 43 height 18
